Goal: Information Seeking & Learning: Learn about a topic

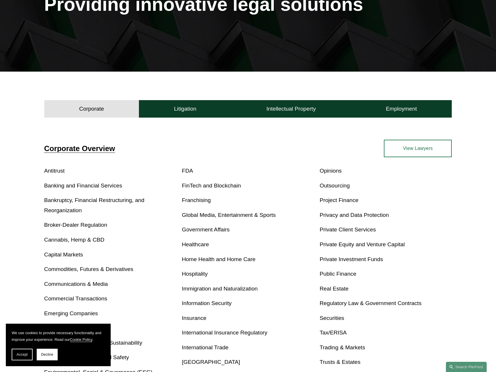
scroll to position [100, 0]
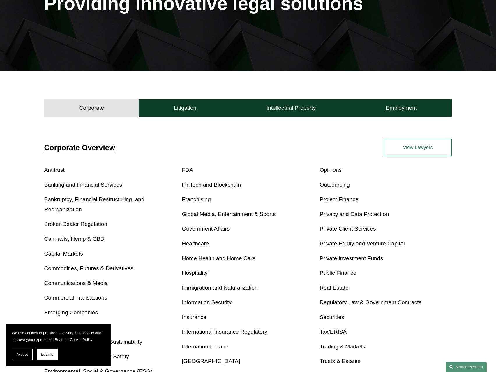
click at [201, 245] on link "Healthcare" at bounding box center [195, 244] width 27 height 6
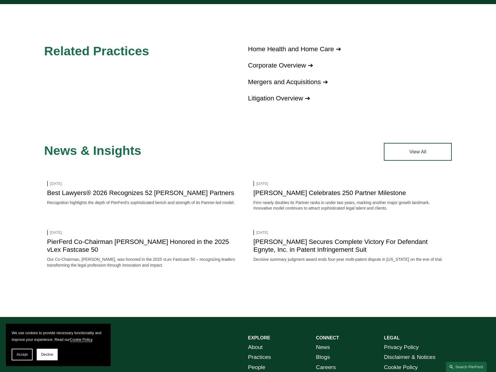
scroll to position [486, 0]
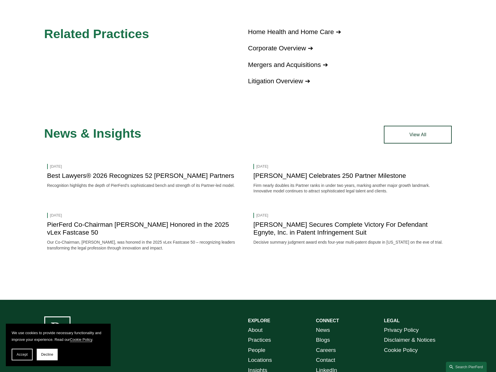
click at [303, 173] on link "[PERSON_NAME] Celebrates 250 Partner Milestone" at bounding box center [329, 175] width 153 height 7
click at [311, 28] on link "Home Health and Home Care ➔" at bounding box center [294, 31] width 93 height 7
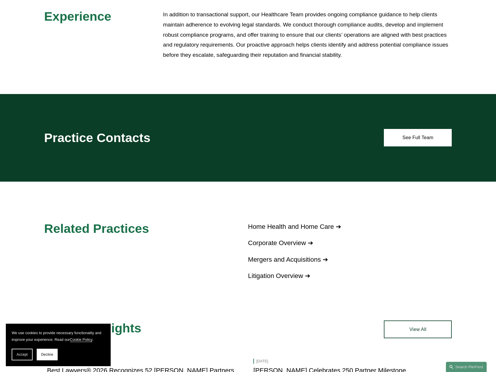
scroll to position [291, 0]
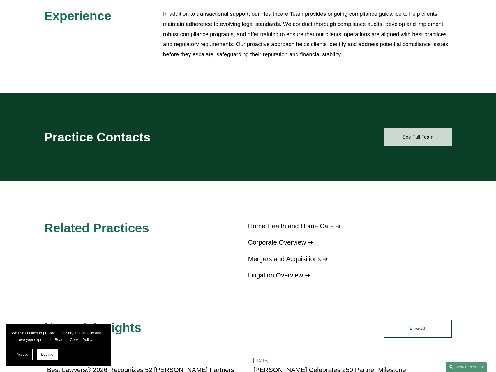
click at [426, 133] on link "See Full Team" at bounding box center [418, 136] width 68 height 17
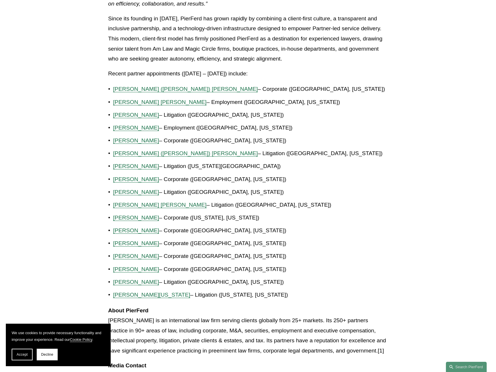
scroll to position [340, 0]
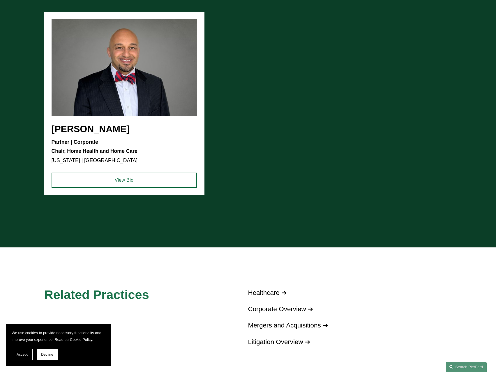
scroll to position [631, 0]
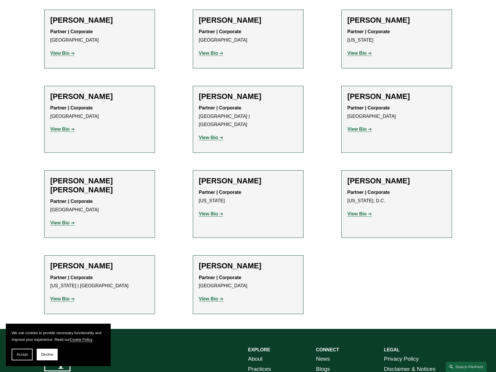
scroll to position [340, 0]
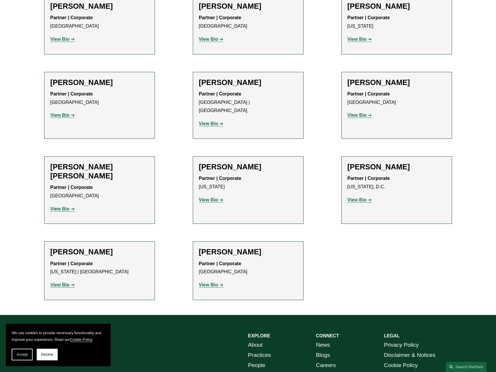
click at [355, 196] on p "View Bio" at bounding box center [397, 200] width 98 height 8
click at [360, 117] on strong "View Bio" at bounding box center [357, 115] width 19 height 5
click at [358, 198] on strong "View Bio" at bounding box center [357, 200] width 19 height 5
click at [210, 198] on strong "View Bio" at bounding box center [208, 200] width 19 height 5
click at [217, 120] on p "View Bio" at bounding box center [248, 124] width 98 height 8
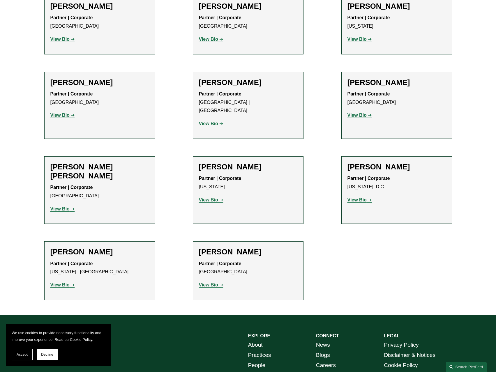
click at [219, 121] on link "View Bio" at bounding box center [211, 123] width 24 height 5
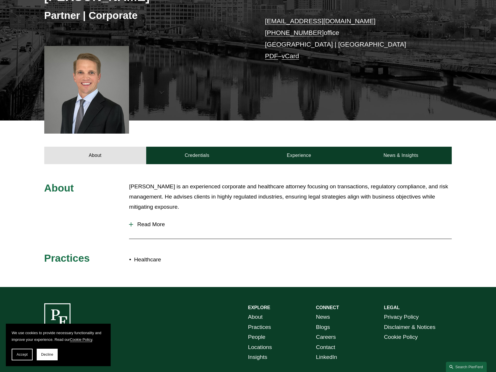
scroll to position [156, 0]
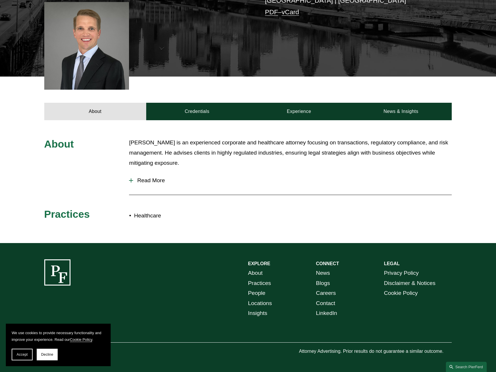
click at [149, 215] on p "Healthcare" at bounding box center [191, 216] width 114 height 10
click at [155, 178] on span "Read More" at bounding box center [292, 180] width 319 height 6
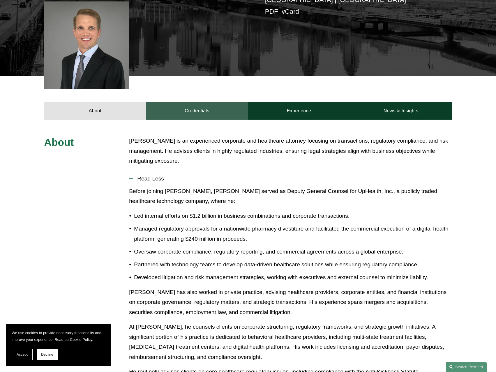
click at [203, 108] on link "Credentials" at bounding box center [197, 110] width 102 height 17
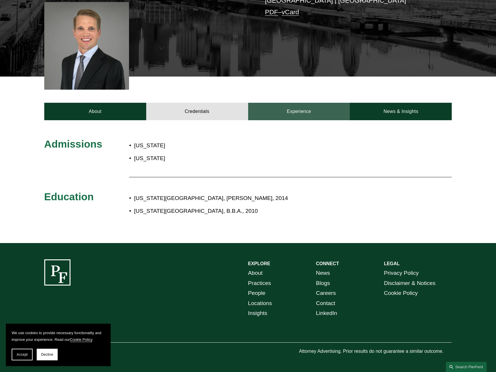
click at [297, 105] on link "Experience" at bounding box center [299, 111] width 102 height 17
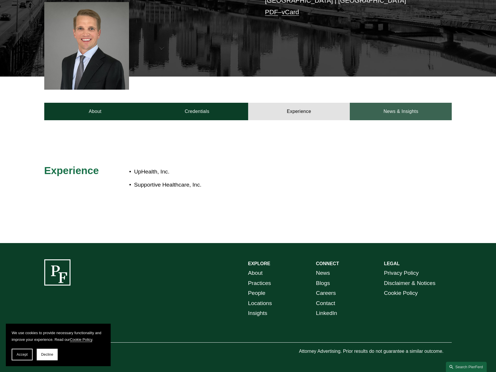
click at [398, 112] on link "News & Insights" at bounding box center [401, 111] width 102 height 17
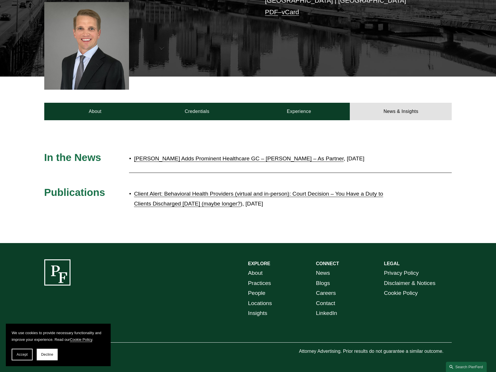
click at [294, 192] on link "Client Alert: Behavioral Health Providers (virtual and in-person): Court Decisi…" at bounding box center [258, 199] width 249 height 16
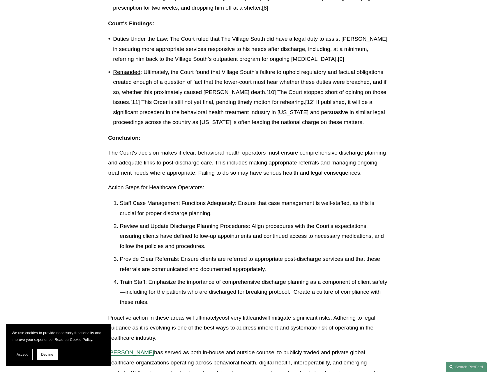
scroll to position [680, 0]
